Goal: Find specific page/section: Locate a particular part of the current website

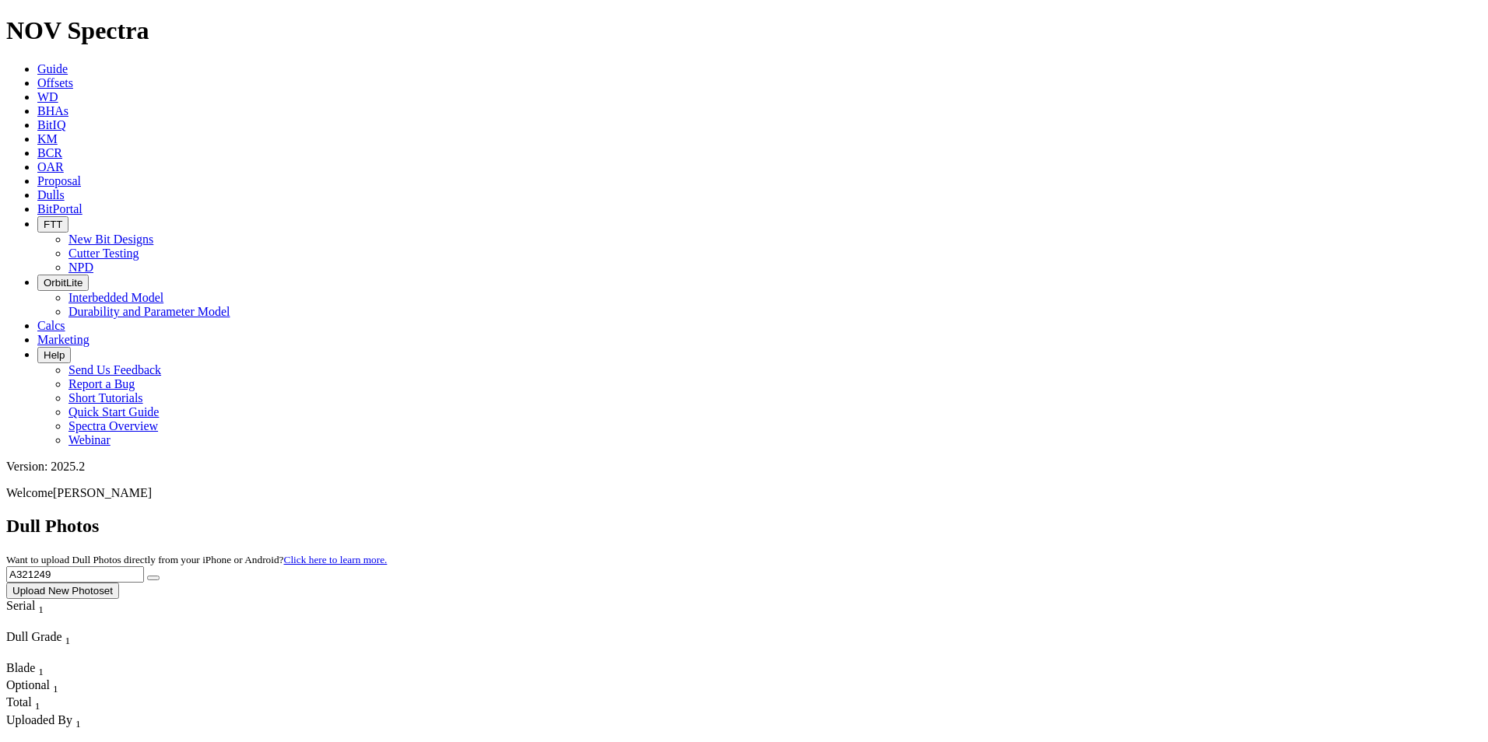
click at [144, 567] on input "A321249" at bounding box center [75, 575] width 138 height 16
type input "A317107"
click at [147, 576] on button "submit" at bounding box center [153, 578] width 12 height 5
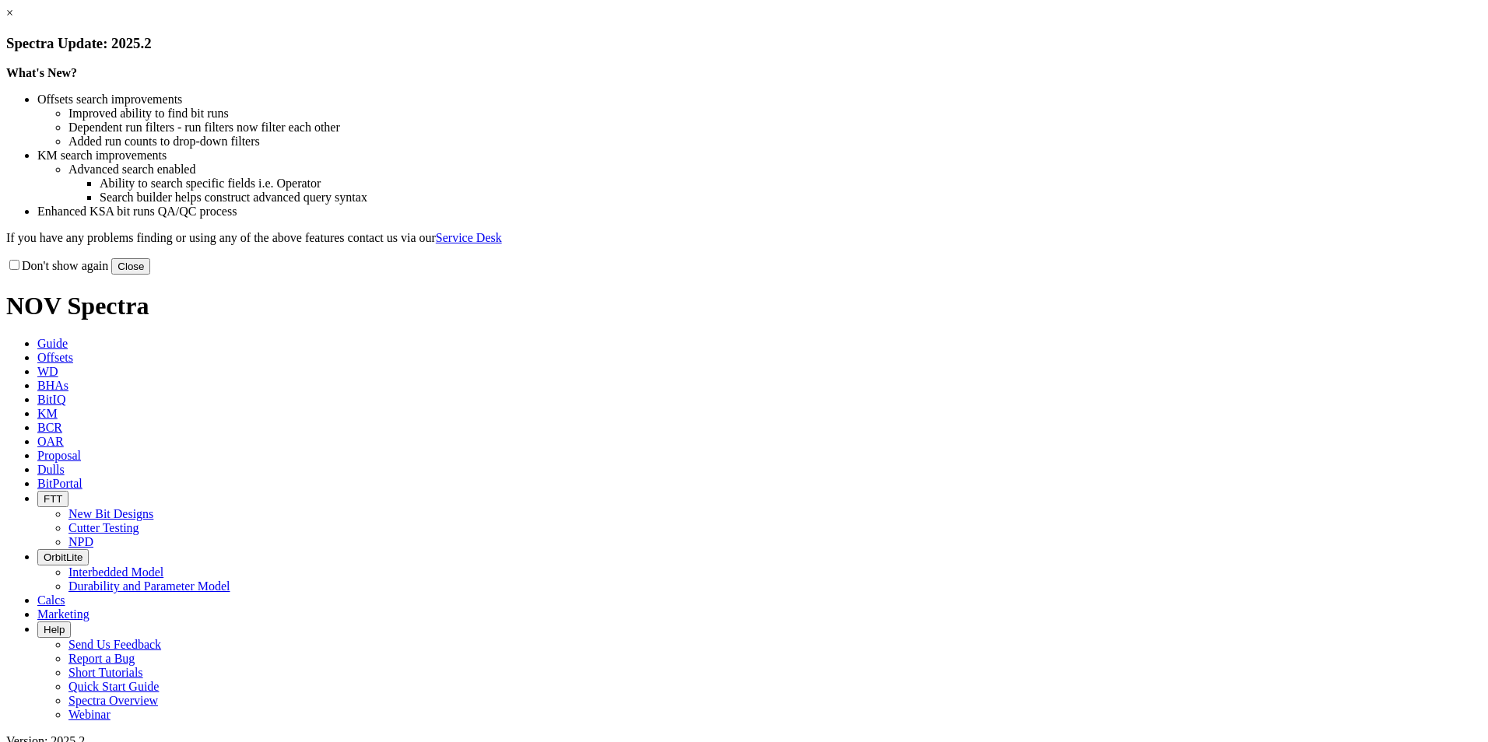
click at [150, 275] on button "Close" at bounding box center [130, 266] width 39 height 16
